Goal: Information Seeking & Learning: Learn about a topic

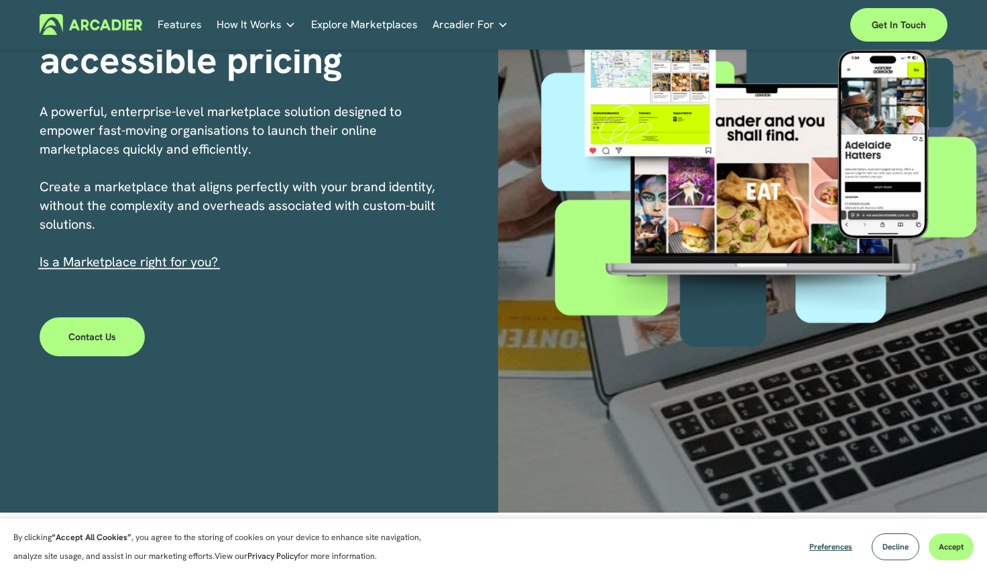
scroll to position [219, 0]
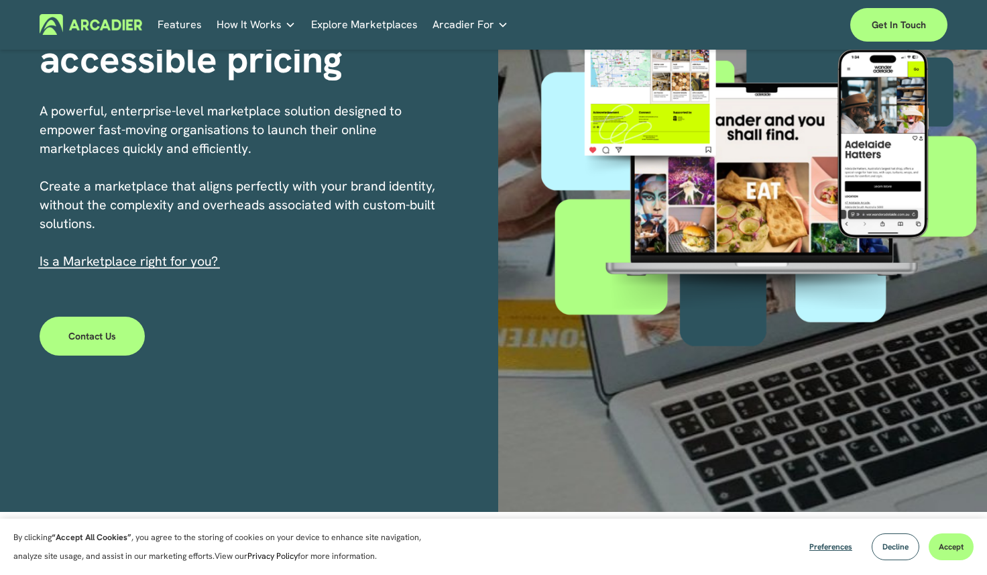
click at [145, 267] on link "s a Marketplace right for you?" at bounding box center [130, 260] width 175 height 17
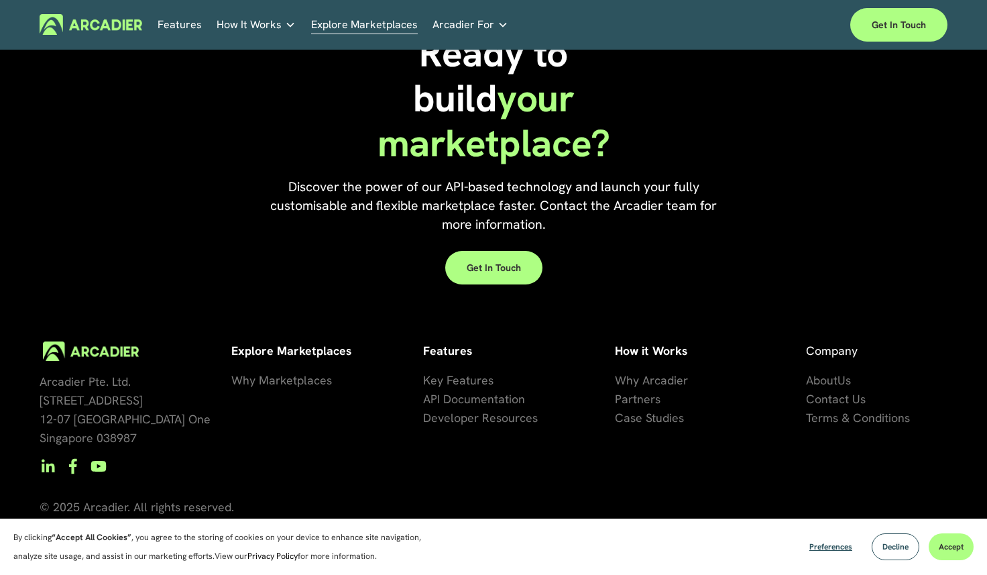
scroll to position [2924, 0]
click at [833, 374] on span "About" at bounding box center [822, 378] width 32 height 15
click at [827, 378] on span "About" at bounding box center [822, 378] width 32 height 15
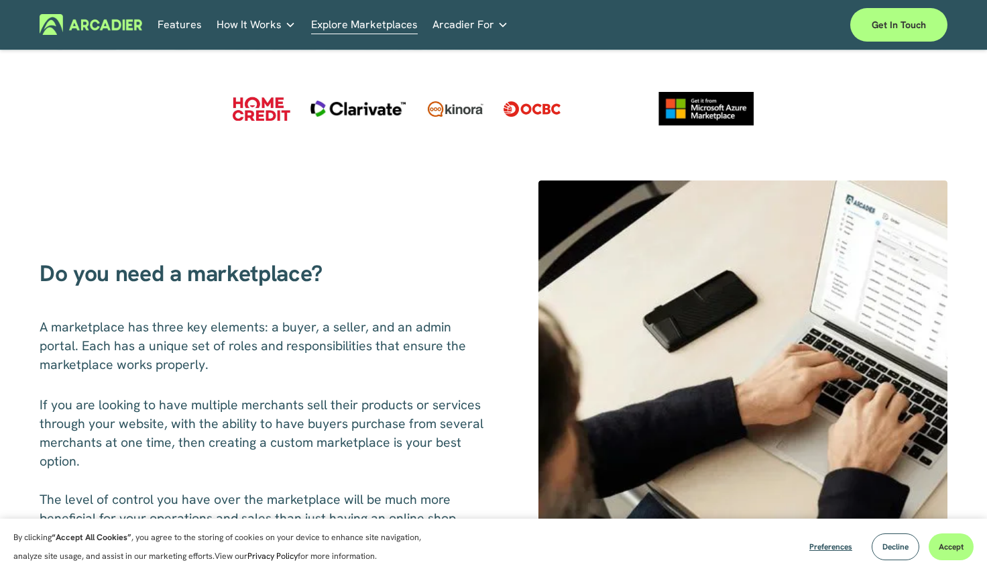
scroll to position [0, 0]
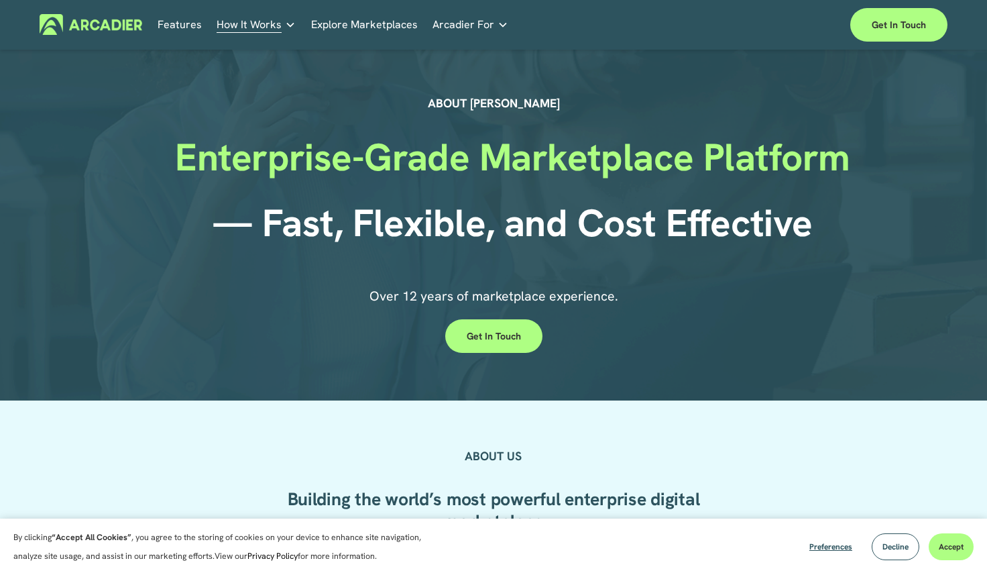
click at [0, 0] on p "Intuitive marketplaces tailored to your business needs." at bounding box center [0, 0] width 0 height 0
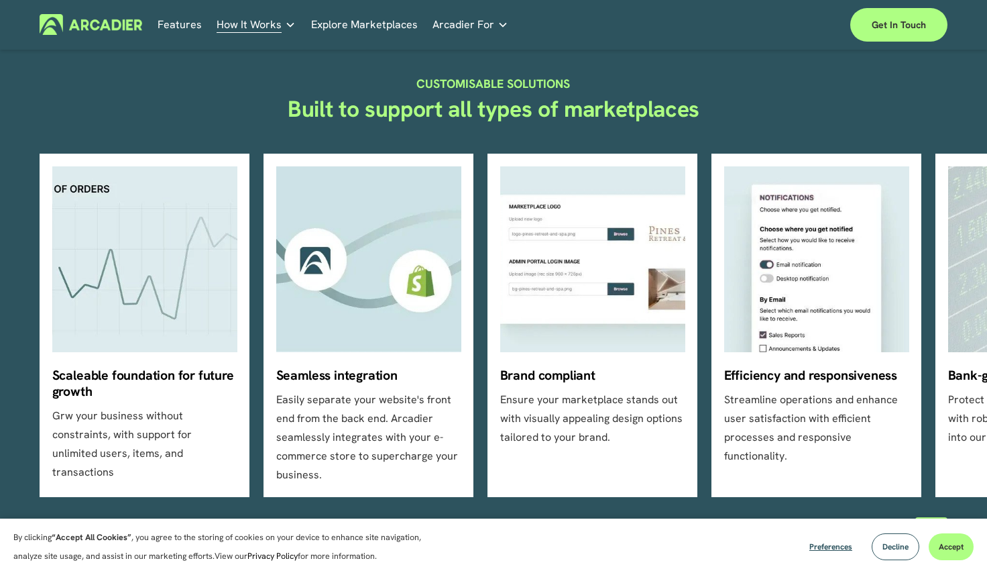
scroll to position [373, 0]
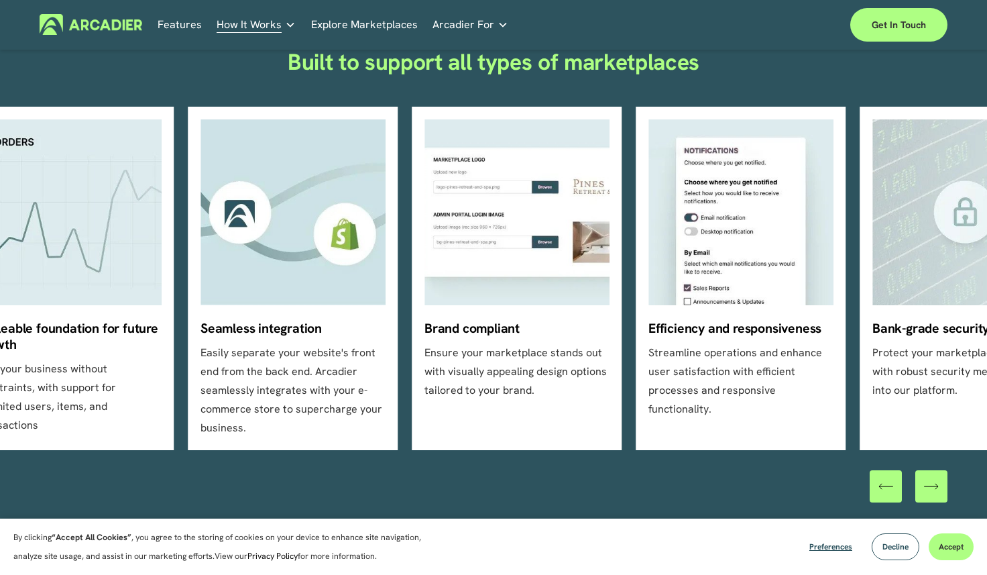
drag, startPoint x: 331, startPoint y: 246, endPoint x: 182, endPoint y: 241, distance: 148.9
click at [184, 242] on ul "Scaleable foundation for future growth Grw your business without constraints, w…" at bounding box center [494, 278] width 908 height 343
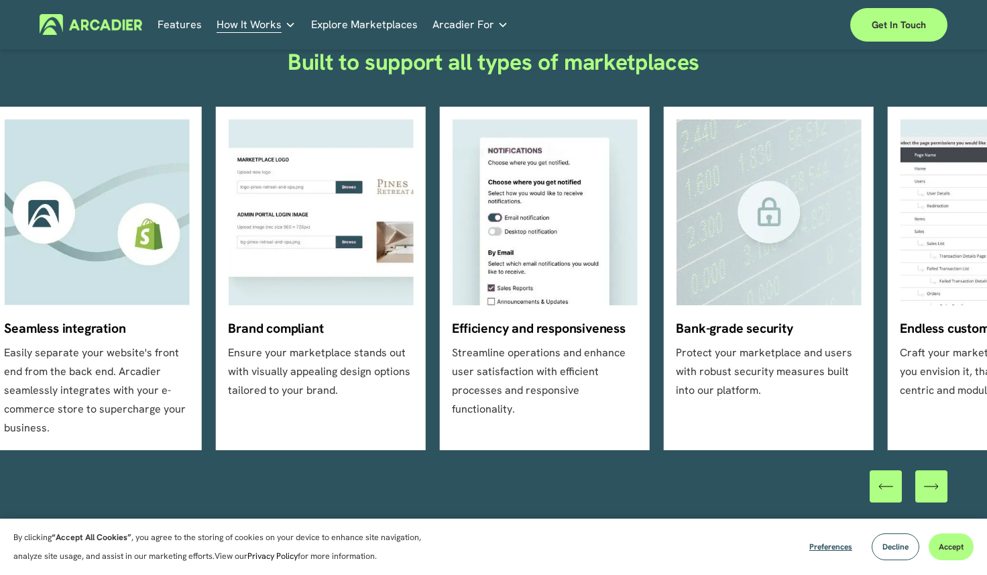
drag, startPoint x: 426, startPoint y: 253, endPoint x: 214, endPoint y: 241, distance: 212.2
click at [216, 241] on ul "Scaleable foundation for future growth Grw your business without constraints, w…" at bounding box center [494, 278] width 908 height 343
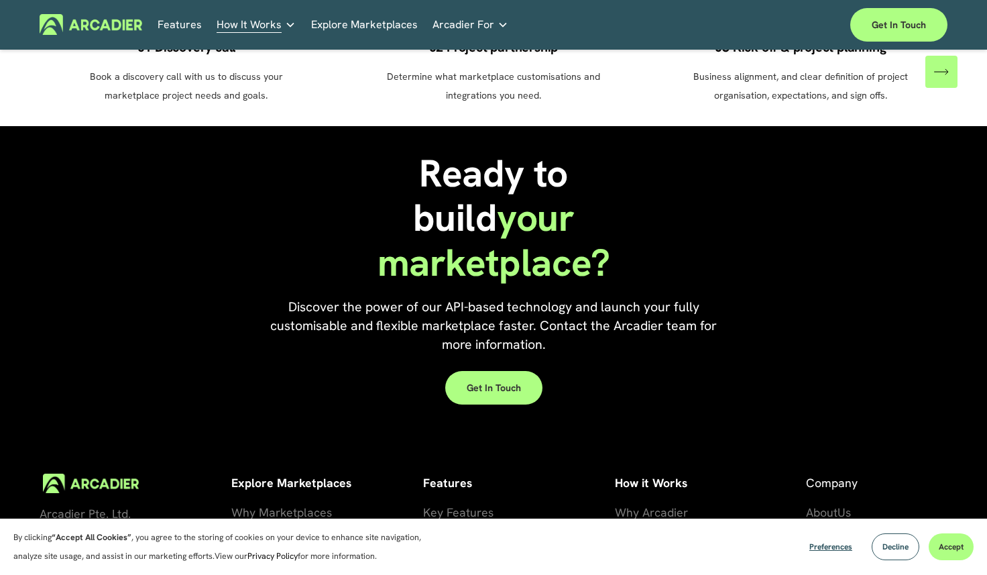
scroll to position [1220, 0]
